Goal: Navigation & Orientation: Find specific page/section

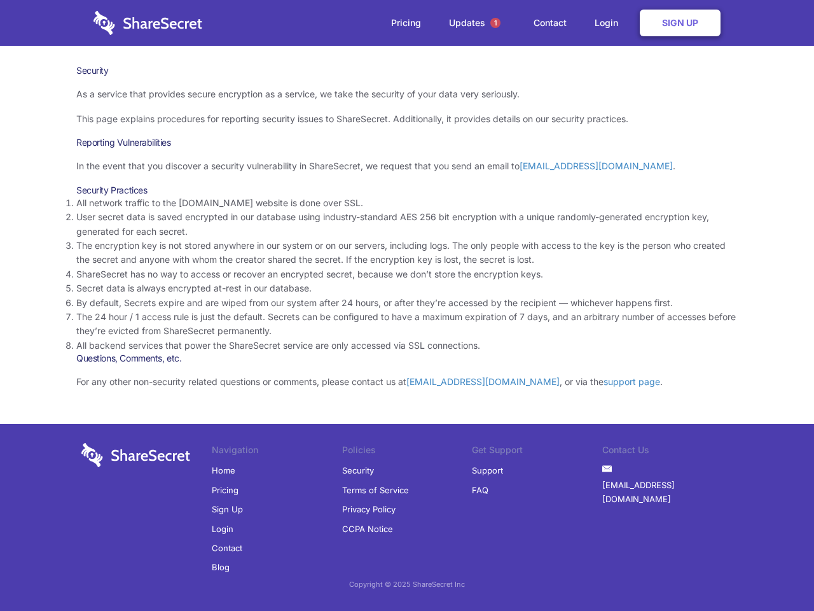
click at [407, 305] on li "By default, Secrets expire and are wiped from our system after 24 hours, or aft…" at bounding box center [406, 303] width 661 height 14
click at [495, 23] on span "1" at bounding box center [495, 23] width 10 height 10
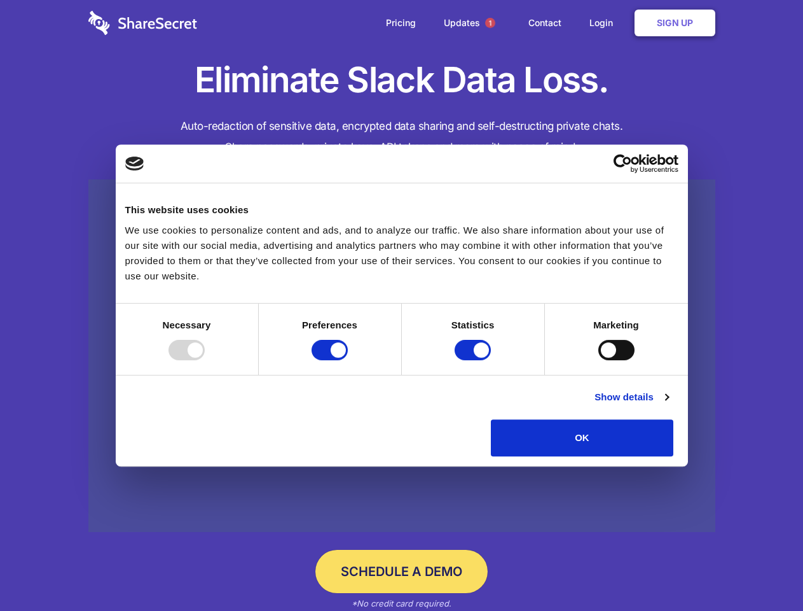
click at [205, 360] on div at bounding box center [187, 350] width 36 height 20
click at [348, 360] on input "Preferences" at bounding box center [330, 350] width 36 height 20
checkbox input "false"
click at [474, 360] on input "Statistics" at bounding box center [473, 350] width 36 height 20
checkbox input "false"
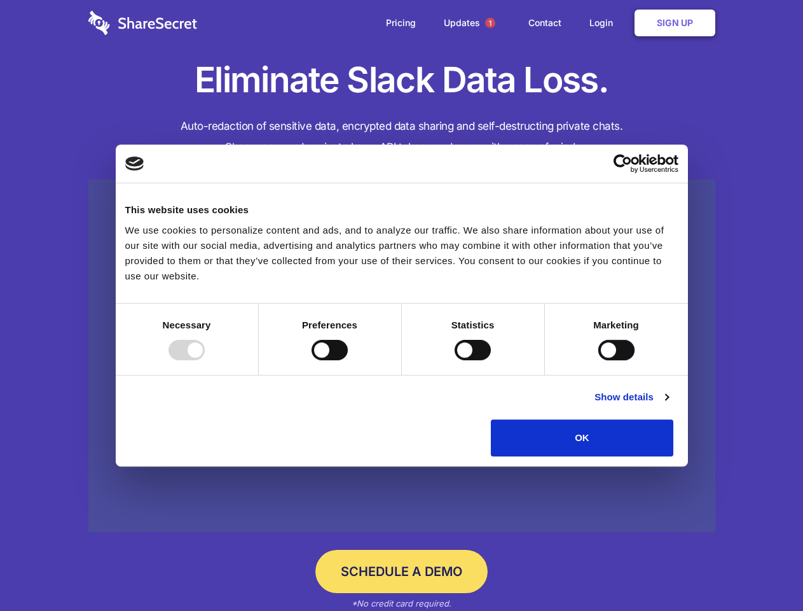
click at [598, 360] on input "Marketing" at bounding box center [616, 350] width 36 height 20
checkbox input "true"
click at [668, 404] on link "Show details" at bounding box center [632, 396] width 74 height 15
click at [0, 0] on li "Necessary 7 Necessary cookies help make a website usable by enabling basic func…" at bounding box center [0, 0] width 0 height 0
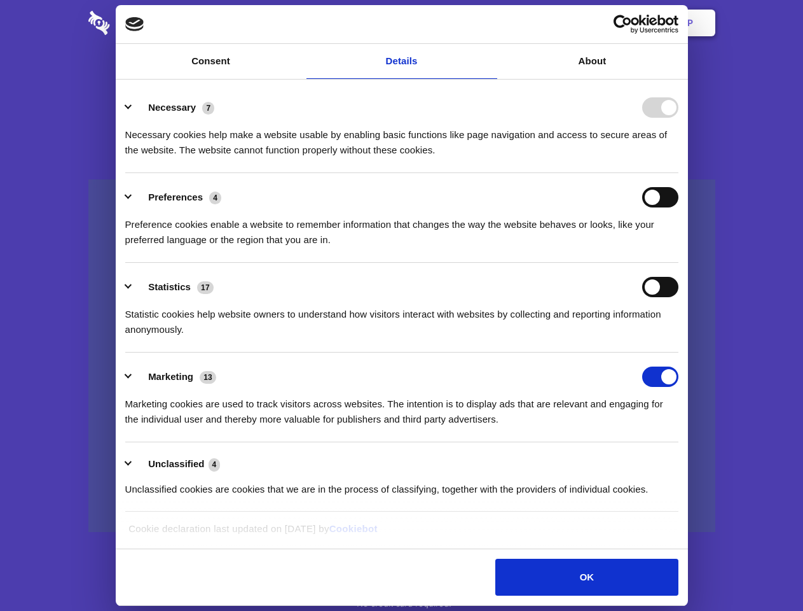
click at [490, 23] on span "1" at bounding box center [490, 23] width 10 height 10
